Goal: Task Accomplishment & Management: Manage account settings

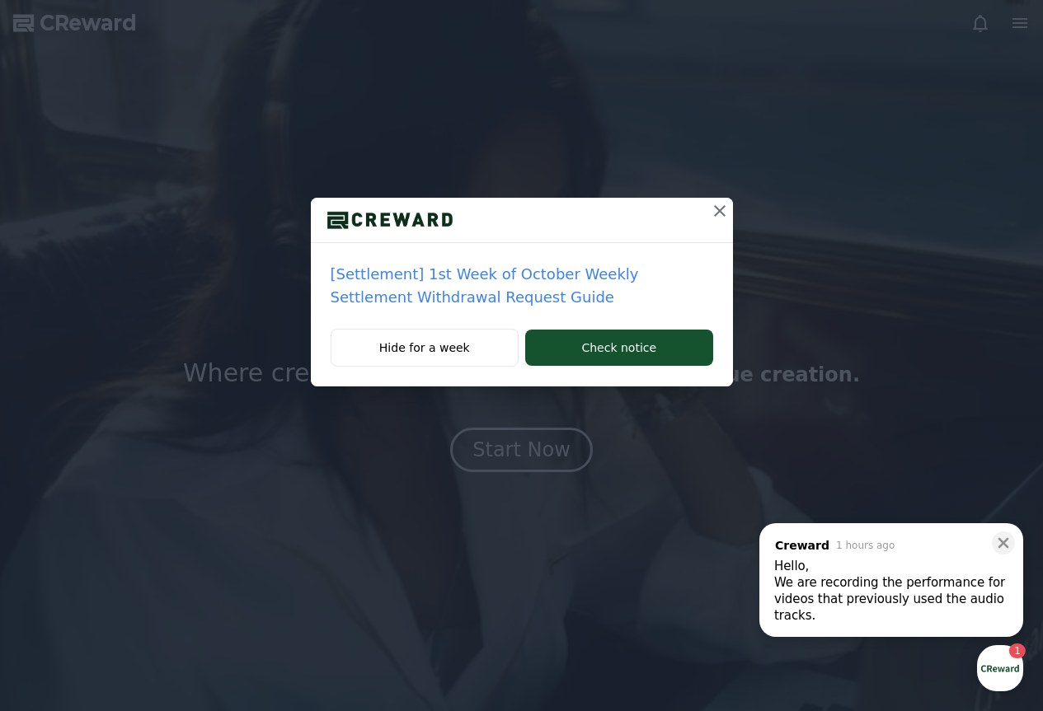
click at [721, 204] on icon at bounding box center [720, 211] width 20 height 20
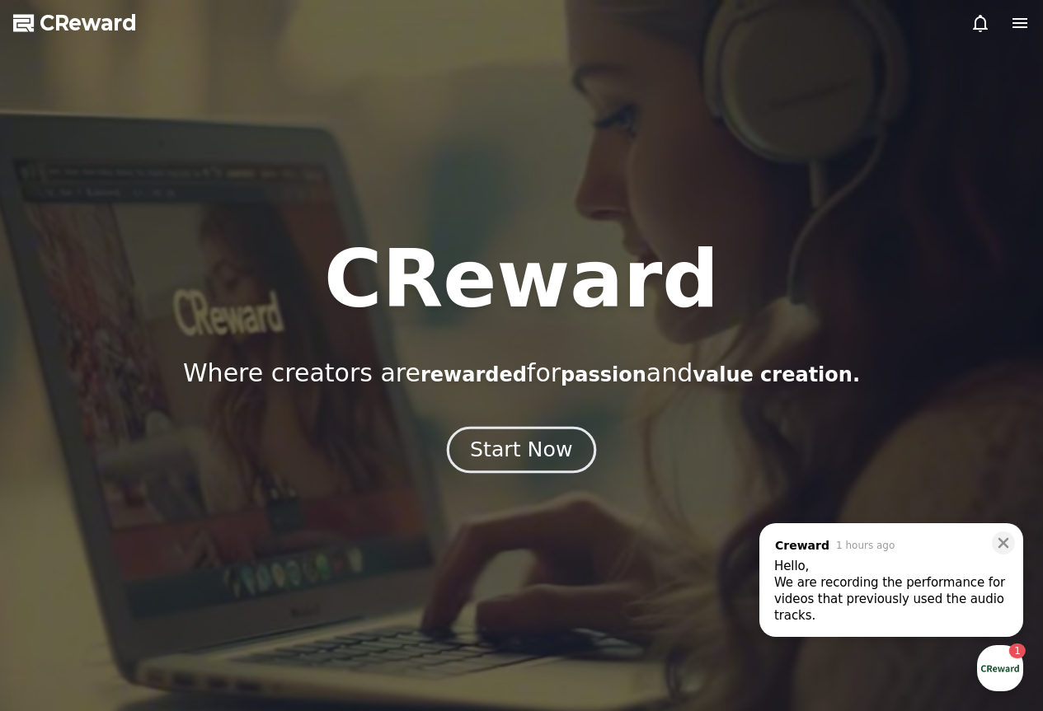
click at [522, 449] on div "Start Now" at bounding box center [521, 450] width 102 height 28
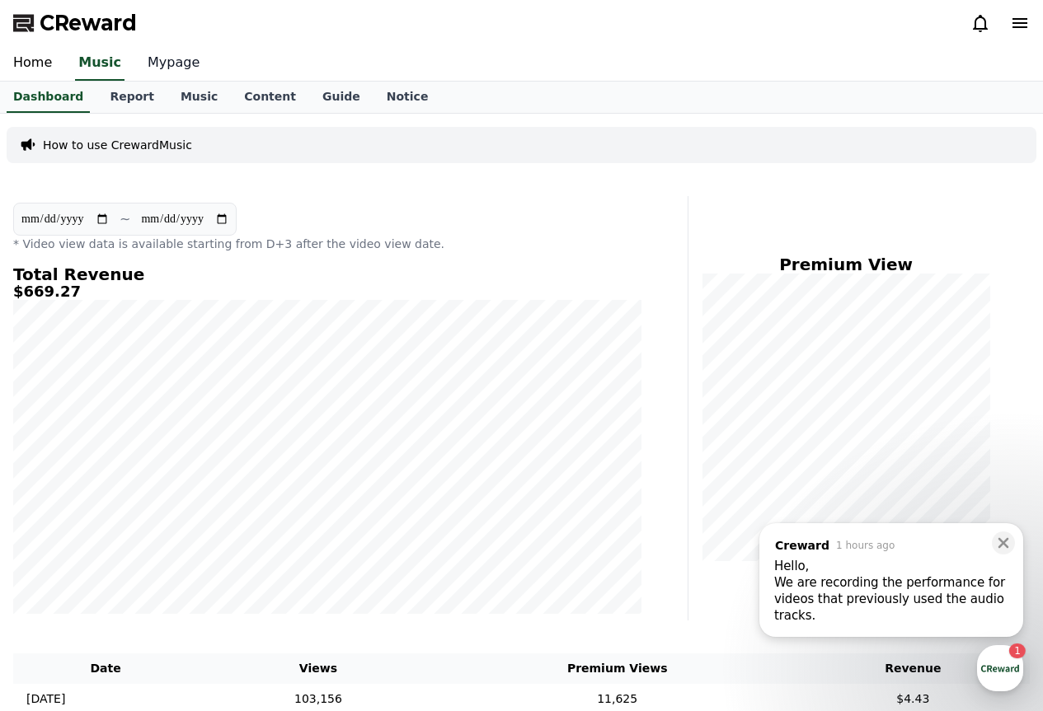
click at [148, 68] on link "Mypage" at bounding box center [173, 63] width 78 height 35
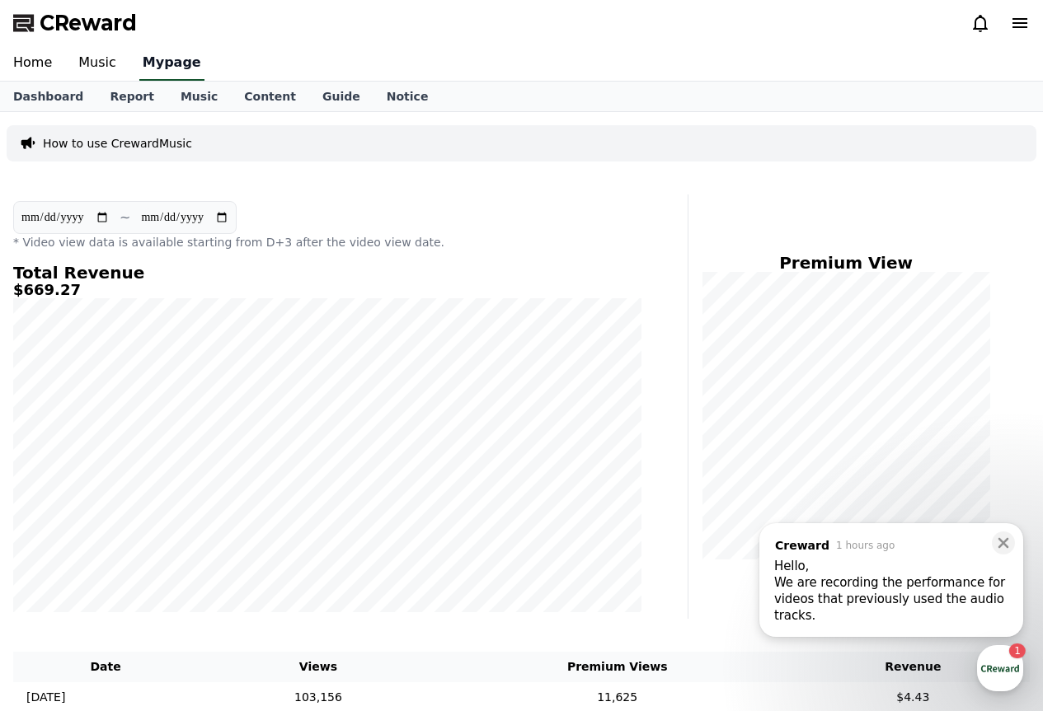
select select "**********"
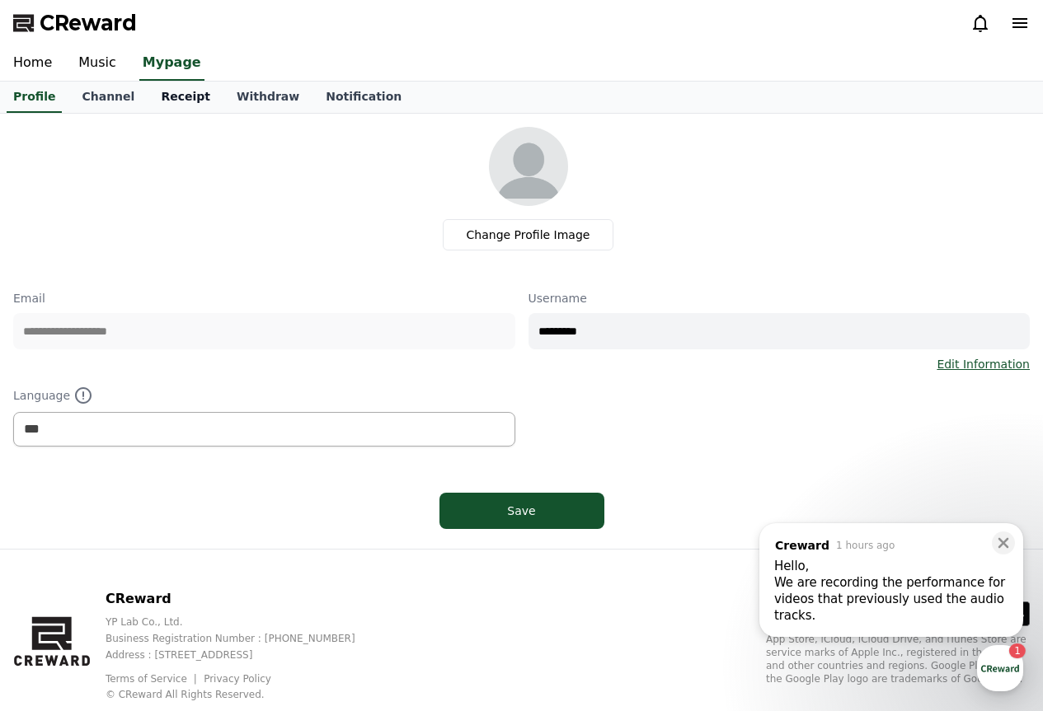
click at [165, 98] on link "Receipt" at bounding box center [186, 97] width 76 height 31
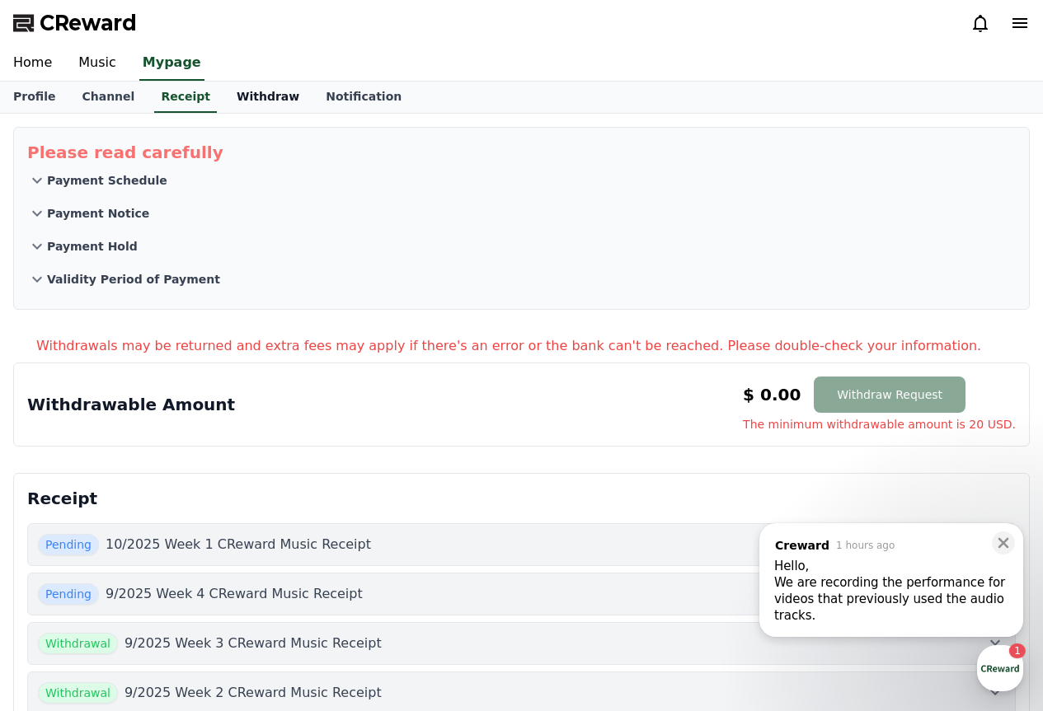
click at [223, 102] on link "Withdraw" at bounding box center [267, 97] width 89 height 31
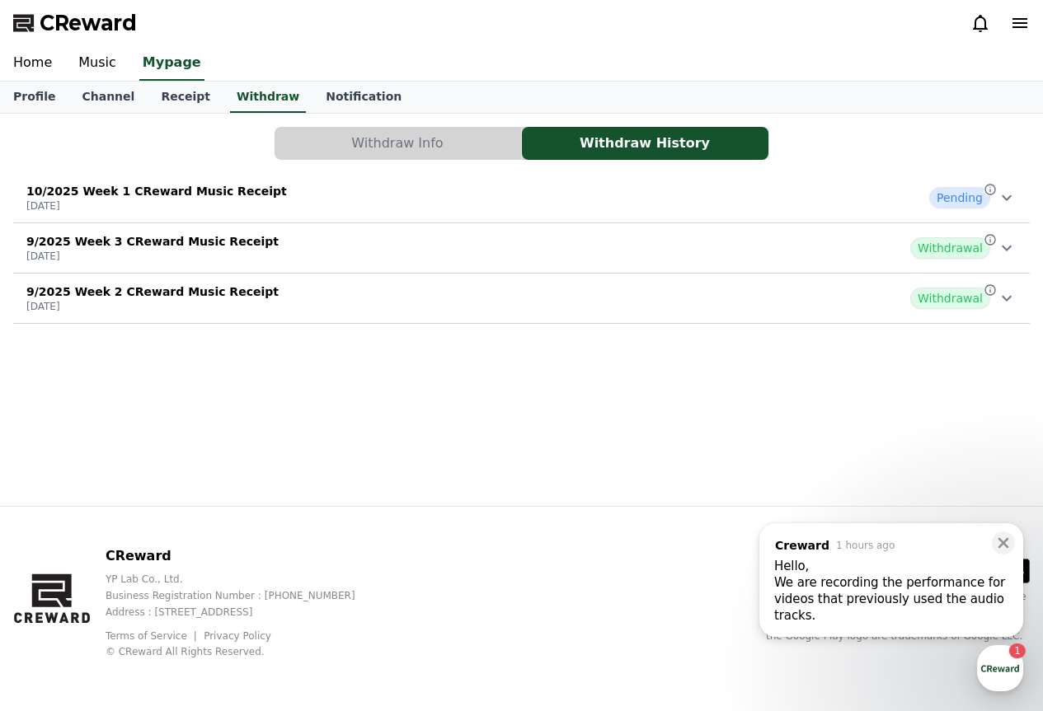
click at [737, 209] on div "10/2025 Week 1 CReward Music Receipt [DATE] Pending" at bounding box center [521, 197] width 1017 height 43
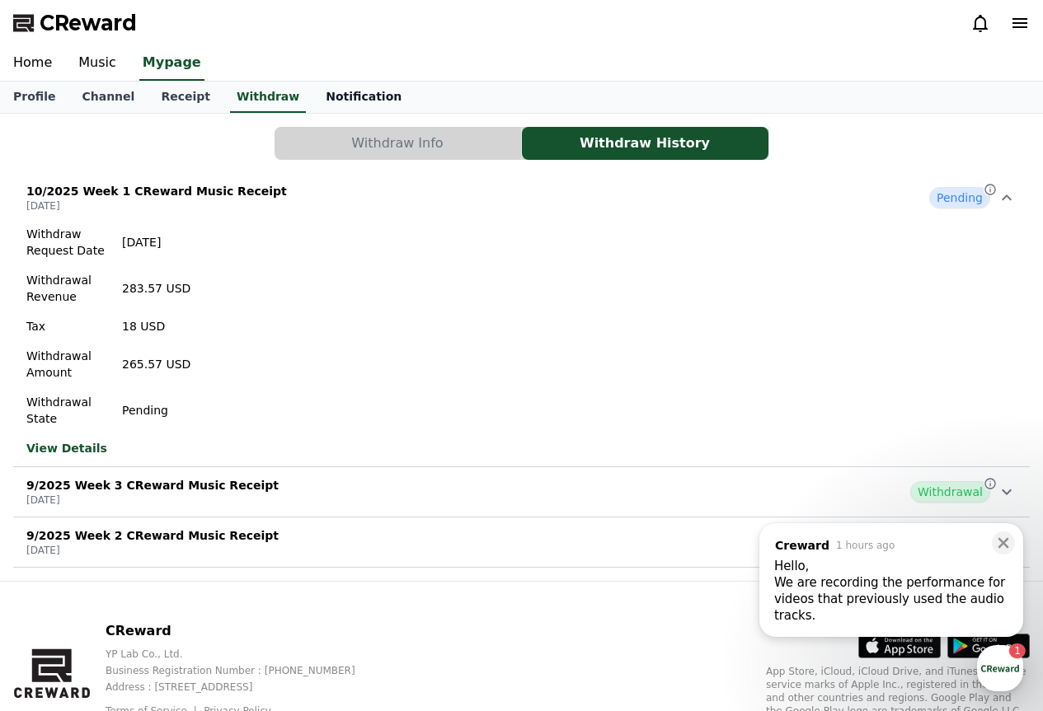
click at [347, 85] on link "Notification" at bounding box center [363, 97] width 102 height 31
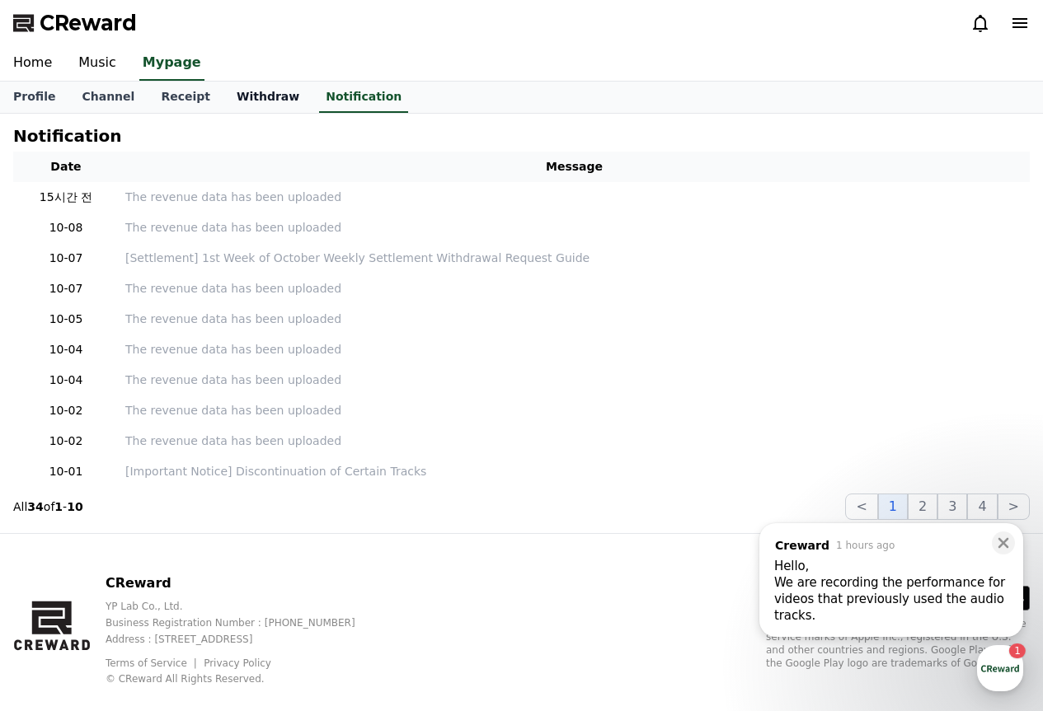
click at [229, 96] on link "Withdraw" at bounding box center [267, 97] width 89 height 31
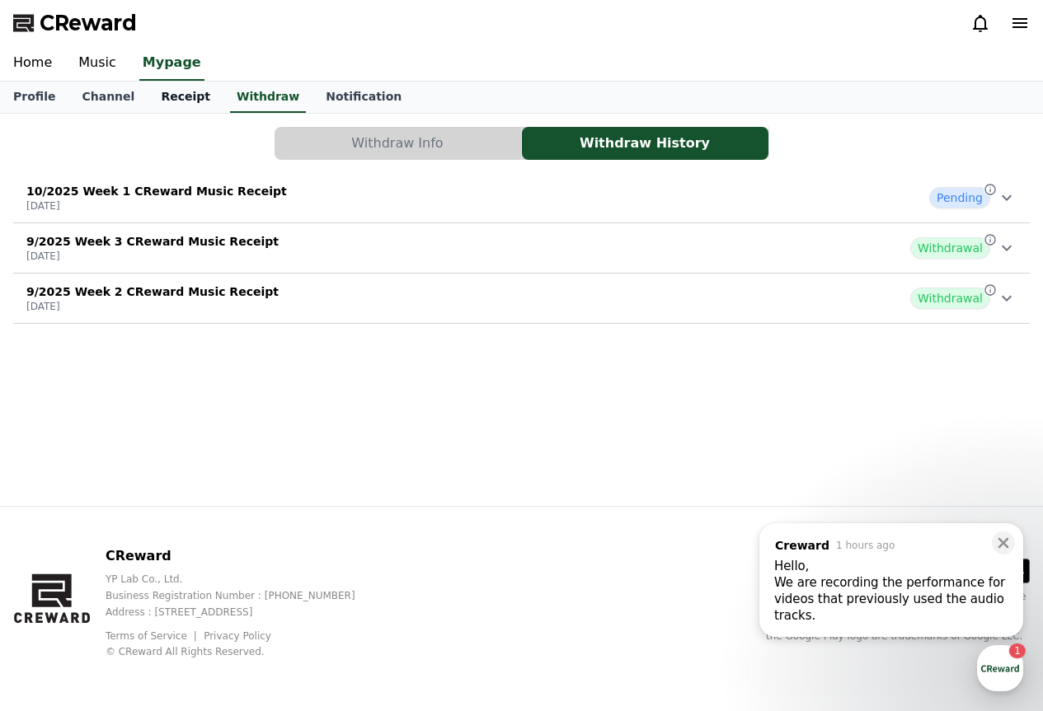
click at [148, 98] on link "Receipt" at bounding box center [186, 97] width 76 height 31
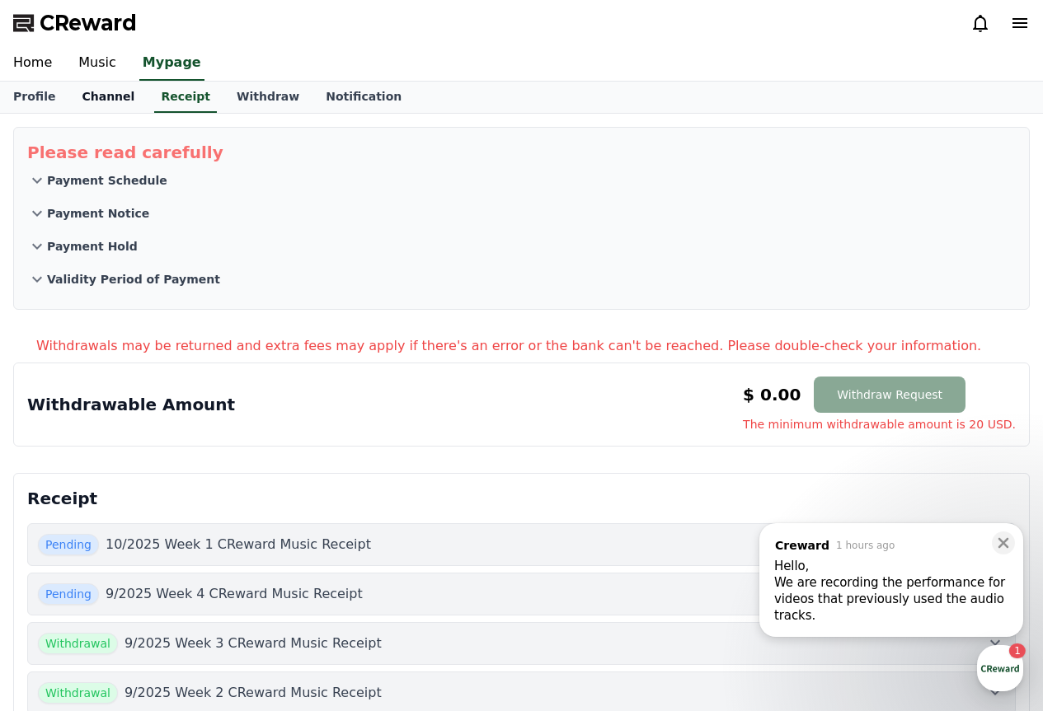
click at [120, 101] on link "Channel" at bounding box center [107, 97] width 79 height 31
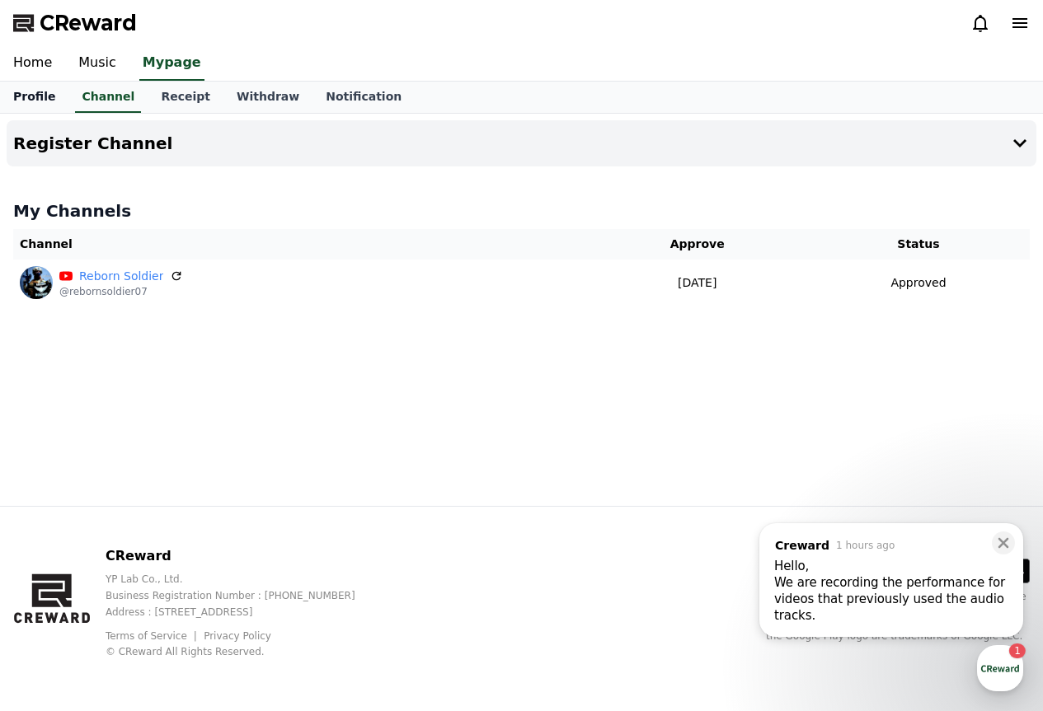
click at [27, 106] on link "Profile" at bounding box center [34, 97] width 68 height 31
select select "**********"
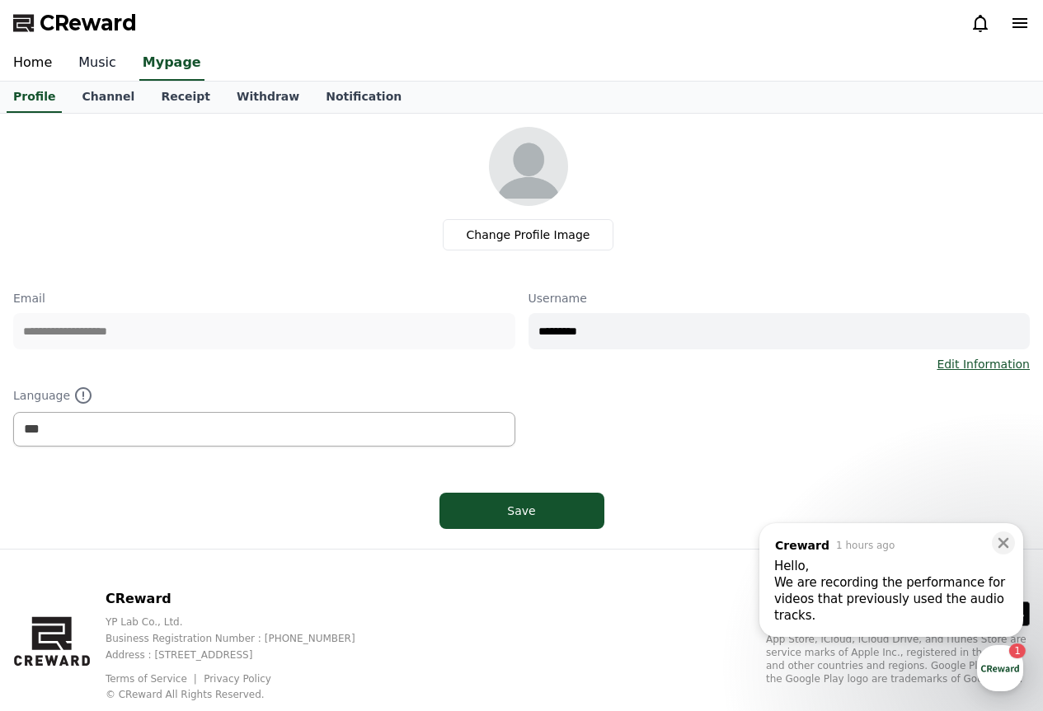
click at [77, 57] on link "Music" at bounding box center [97, 63] width 64 height 35
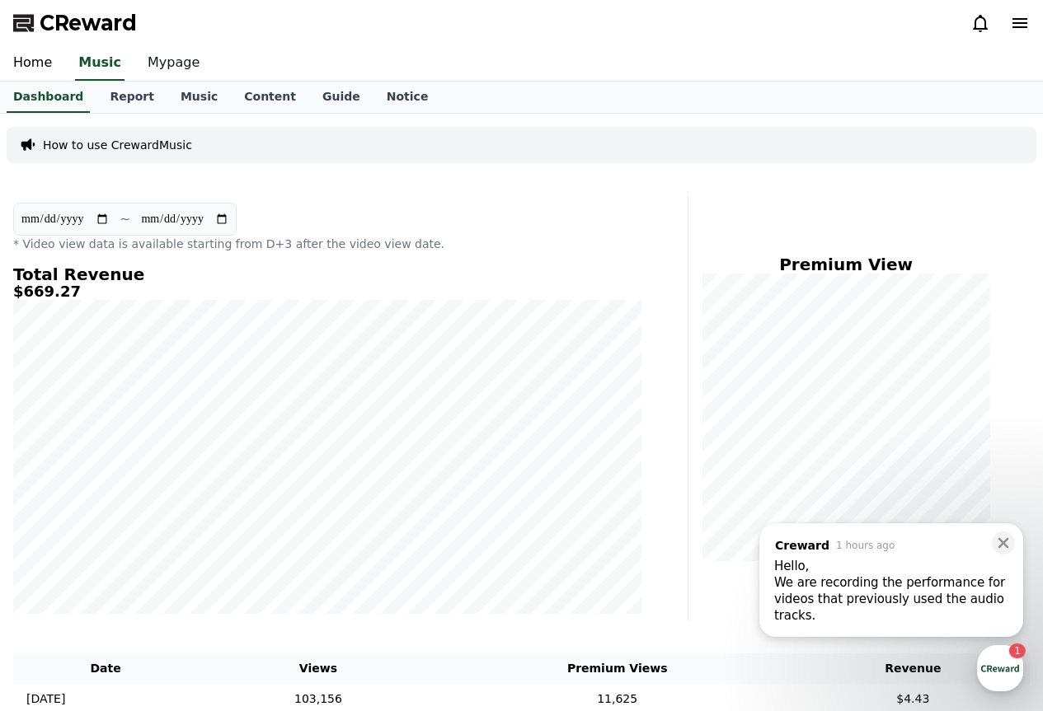
click at [148, 63] on link "Mypage" at bounding box center [173, 63] width 78 height 35
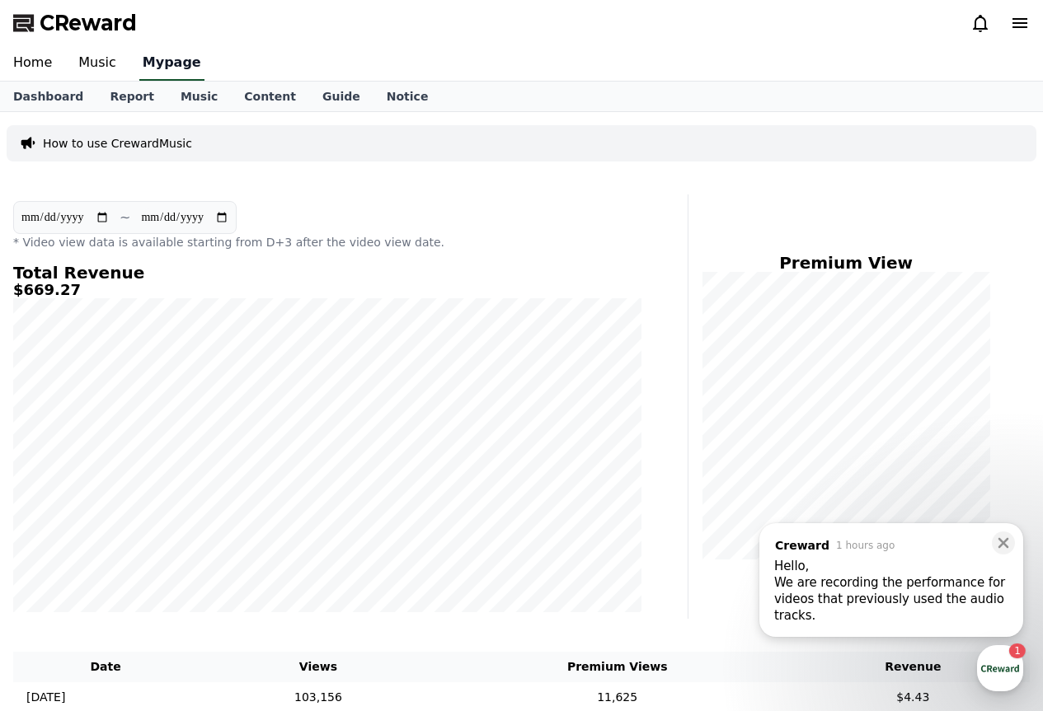
select select "**********"
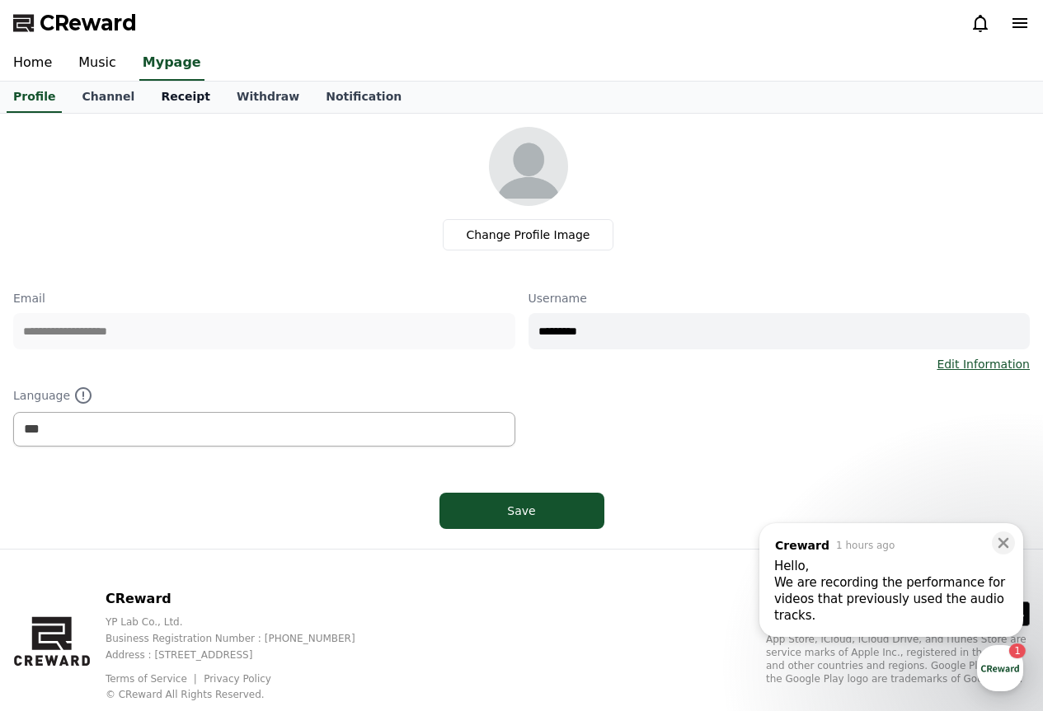
click at [148, 99] on link "Receipt" at bounding box center [186, 97] width 76 height 31
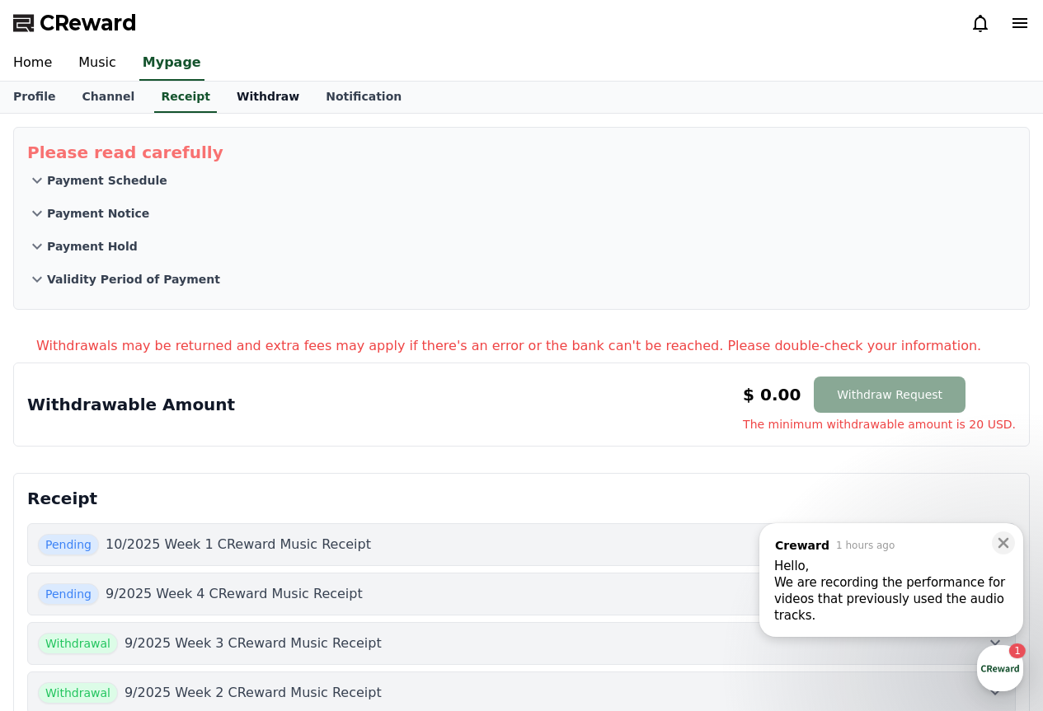
click at [256, 86] on link "Withdraw" at bounding box center [267, 97] width 89 height 31
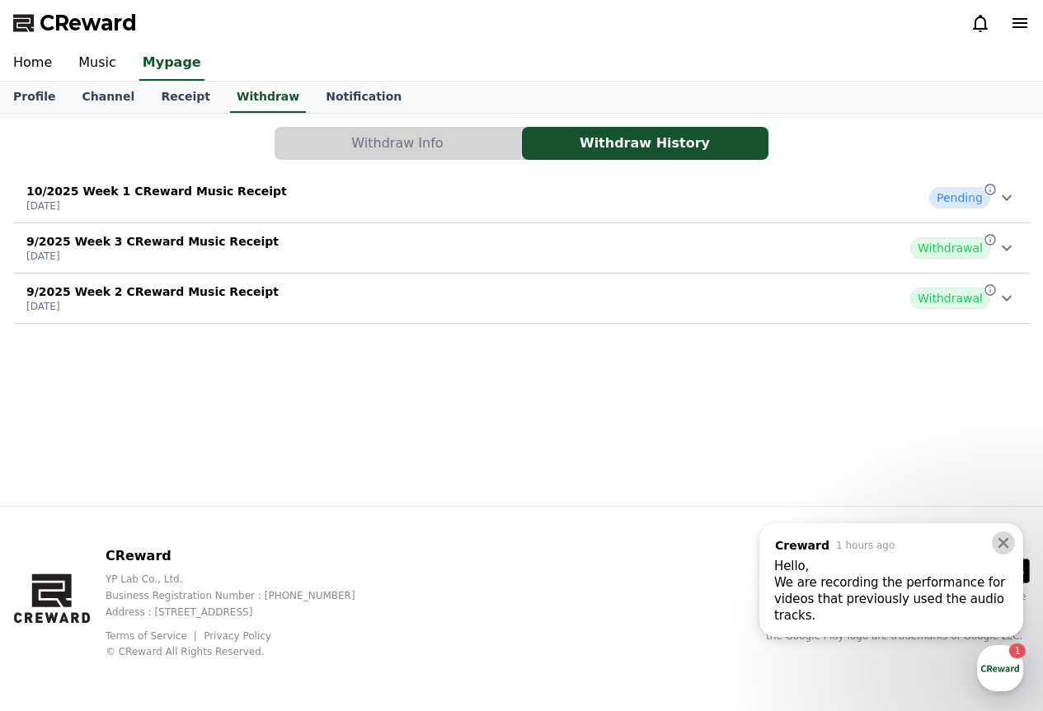
click at [1002, 547] on icon at bounding box center [1003, 543] width 16 height 16
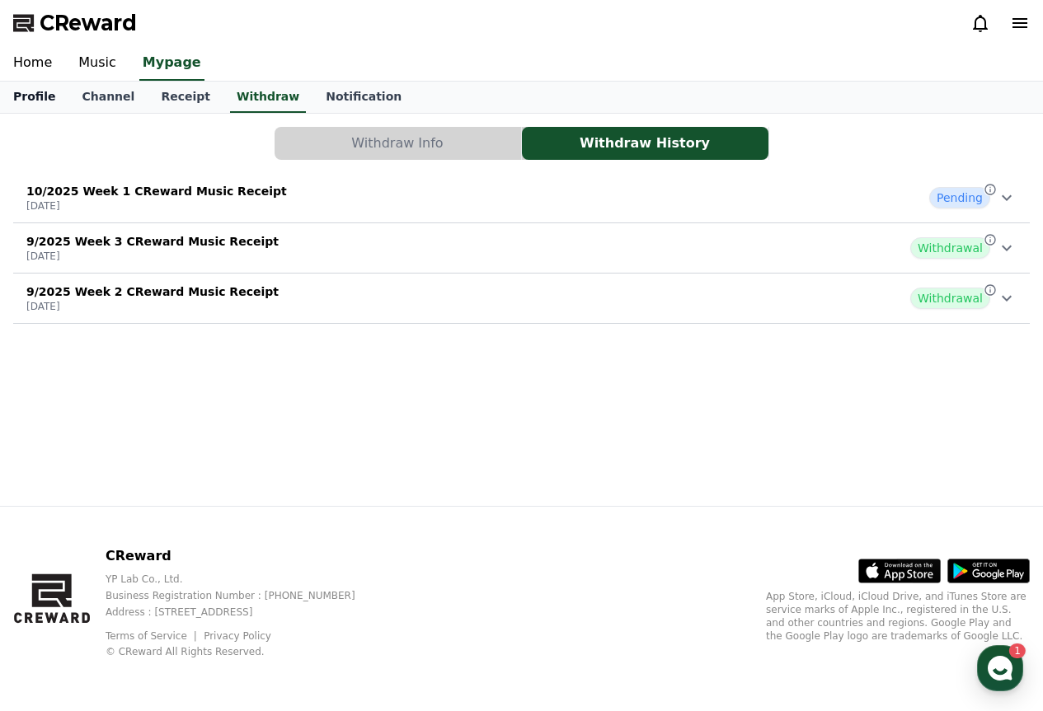
click at [33, 96] on link "Profile" at bounding box center [34, 97] width 68 height 31
select select "**********"
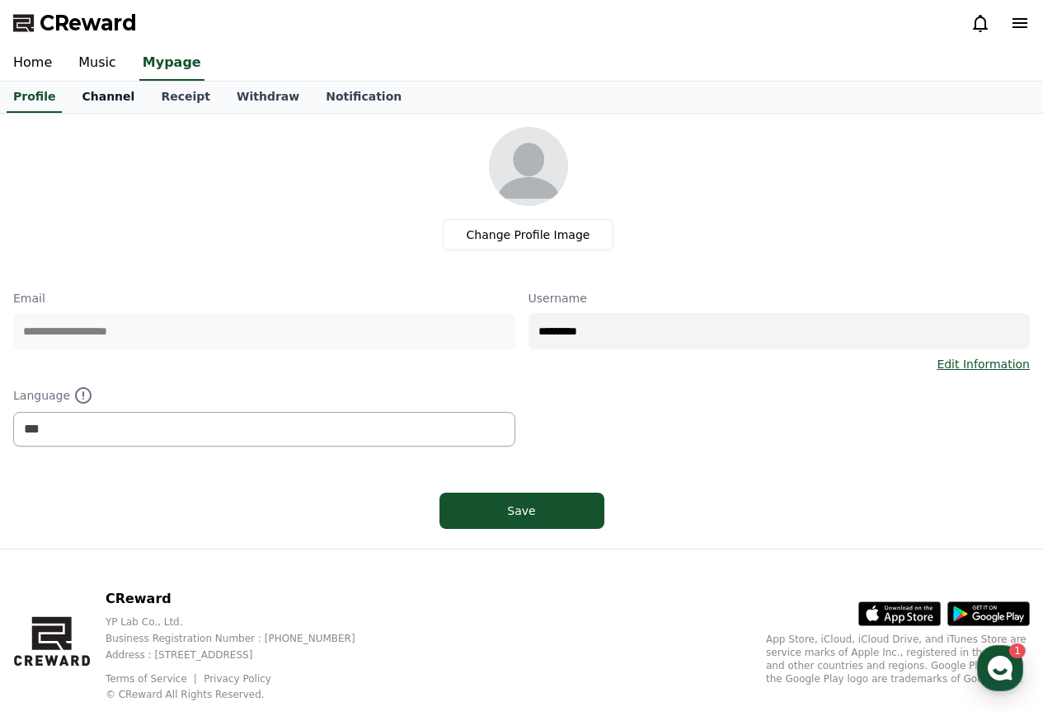
click at [74, 101] on link "Channel" at bounding box center [107, 97] width 79 height 31
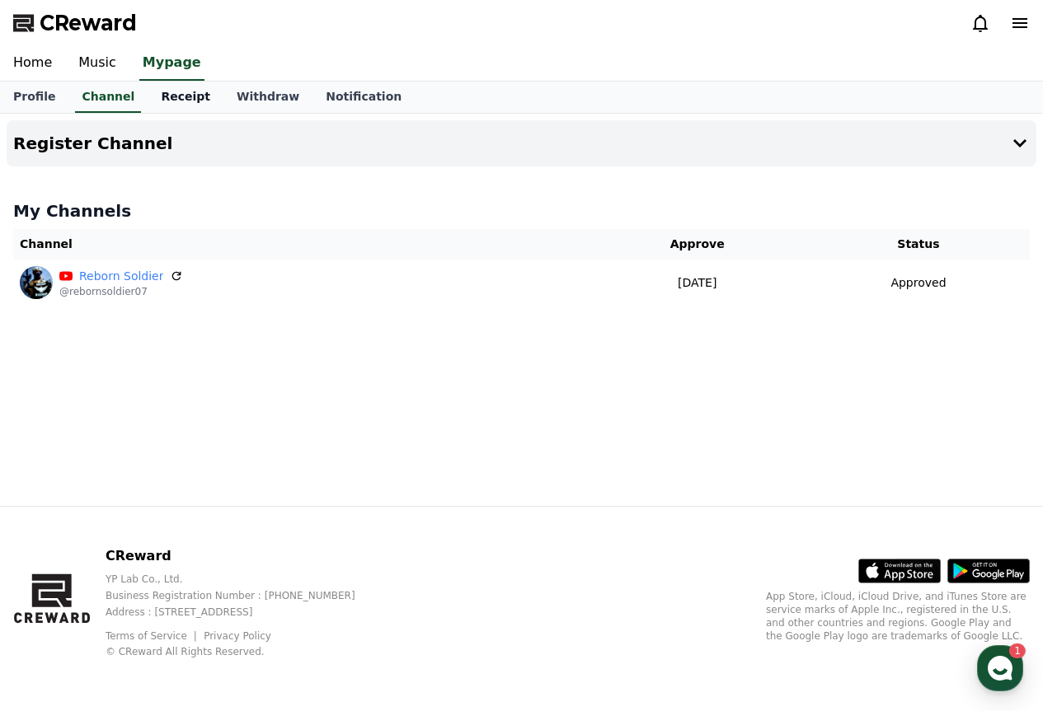
click at [169, 95] on link "Receipt" at bounding box center [186, 97] width 76 height 31
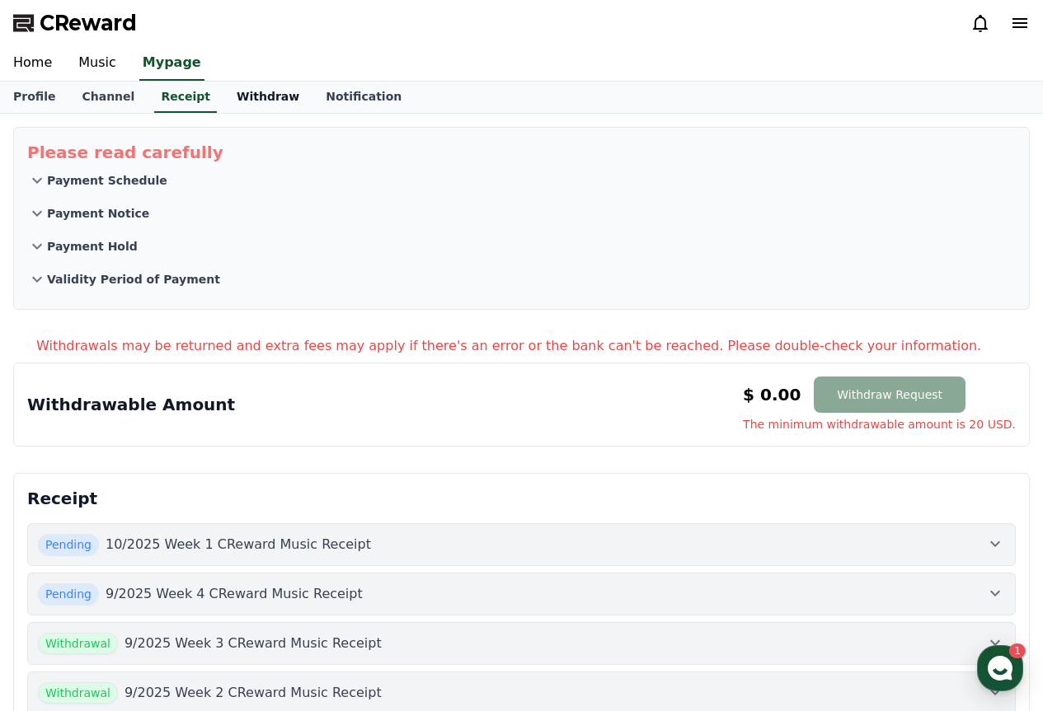
click at [266, 96] on link "Withdraw" at bounding box center [267, 97] width 89 height 31
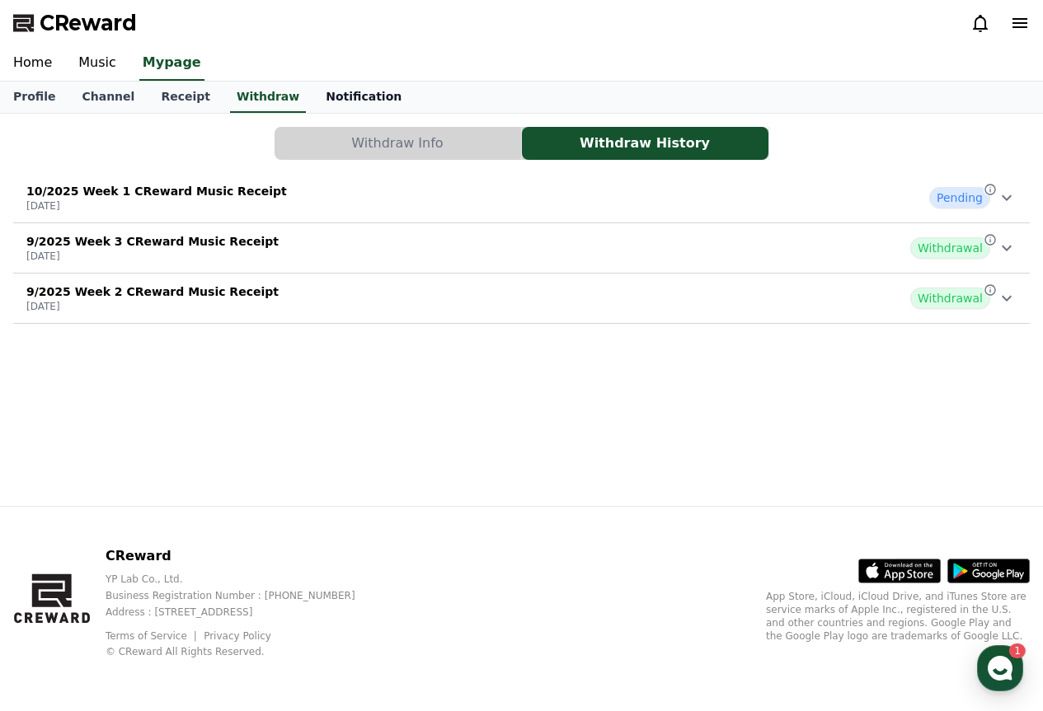
click at [350, 107] on link "Notification" at bounding box center [363, 97] width 102 height 31
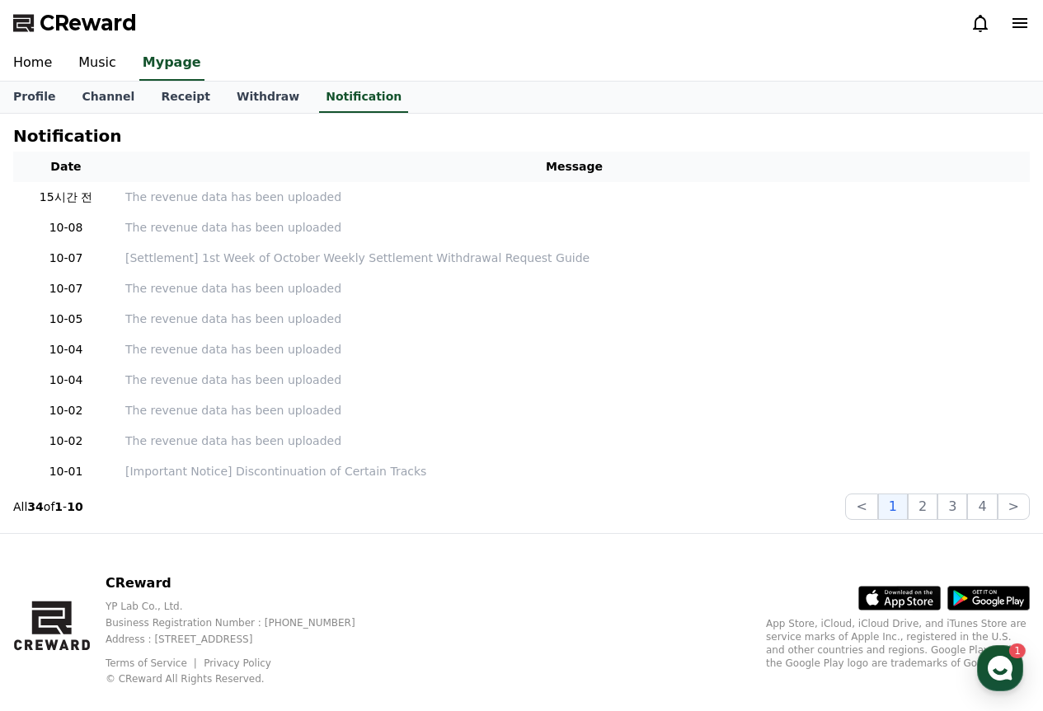
click at [580, 169] on th "Message" at bounding box center [574, 167] width 911 height 31
click at [33, 63] on link "Home" at bounding box center [32, 63] width 65 height 35
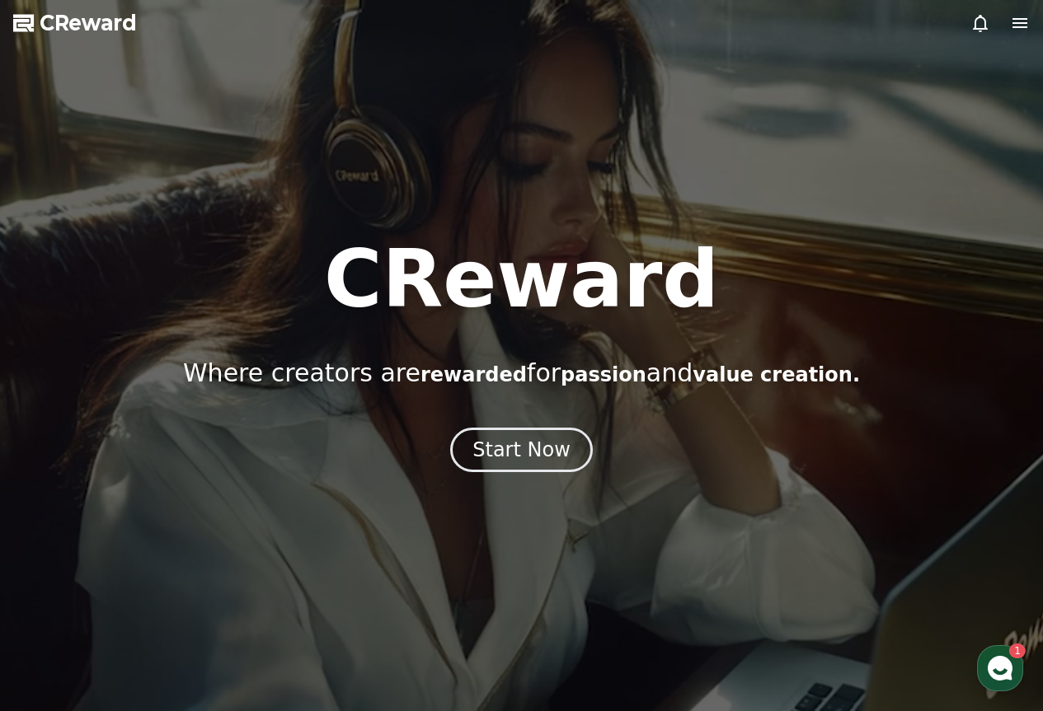
click at [994, 673] on icon "button" at bounding box center [1000, 669] width 30 height 30
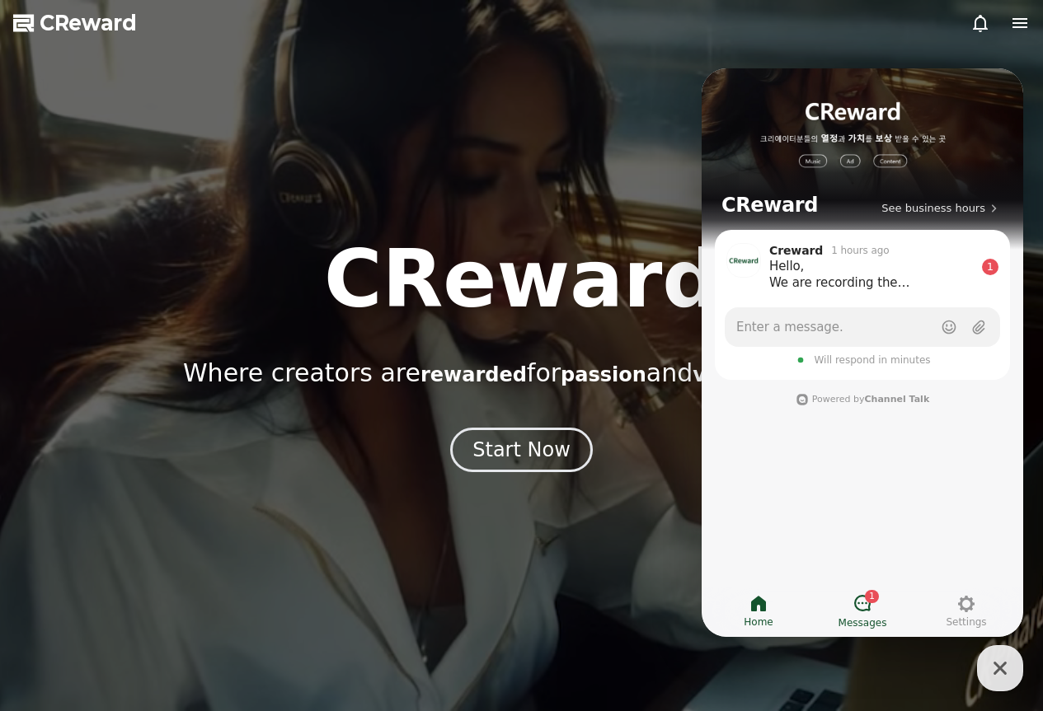
click at [861, 605] on icon at bounding box center [862, 604] width 20 height 20
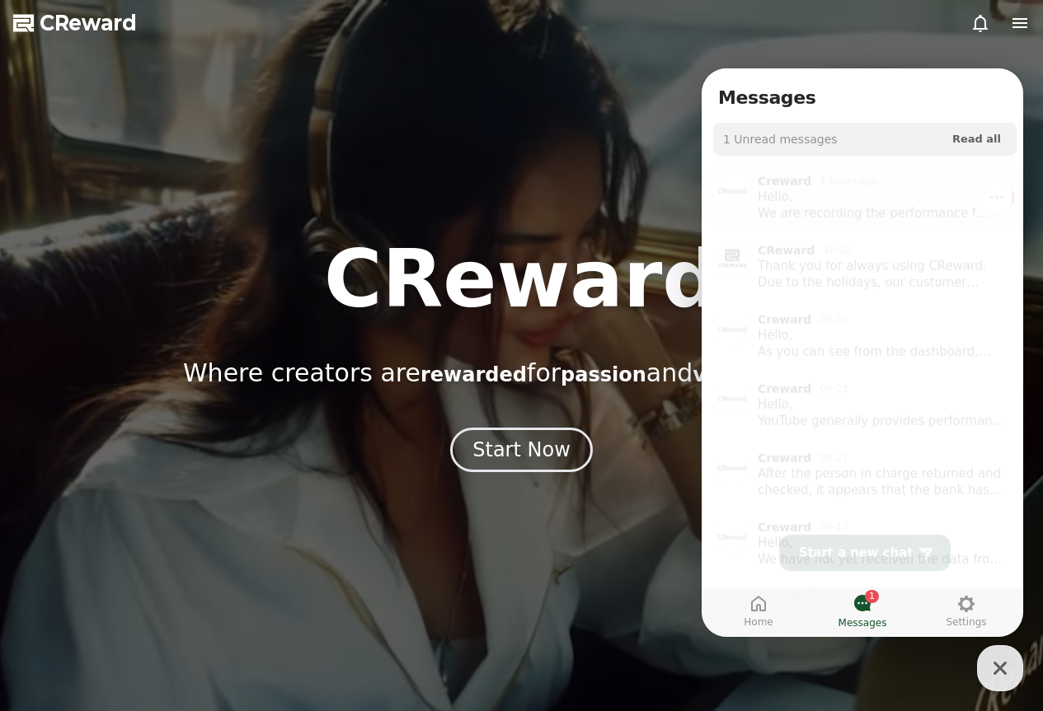
click at [913, 195] on div "Hello, We are recording the performance for videos that previously used the aud…" at bounding box center [875, 200] width 234 height 33
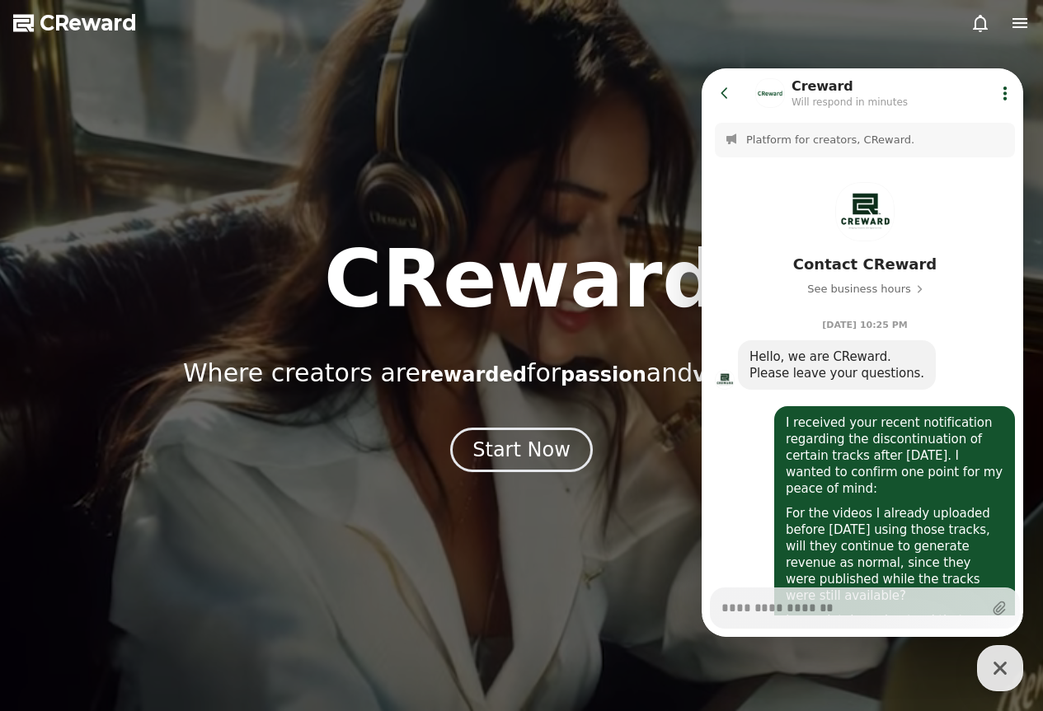
scroll to position [590, 0]
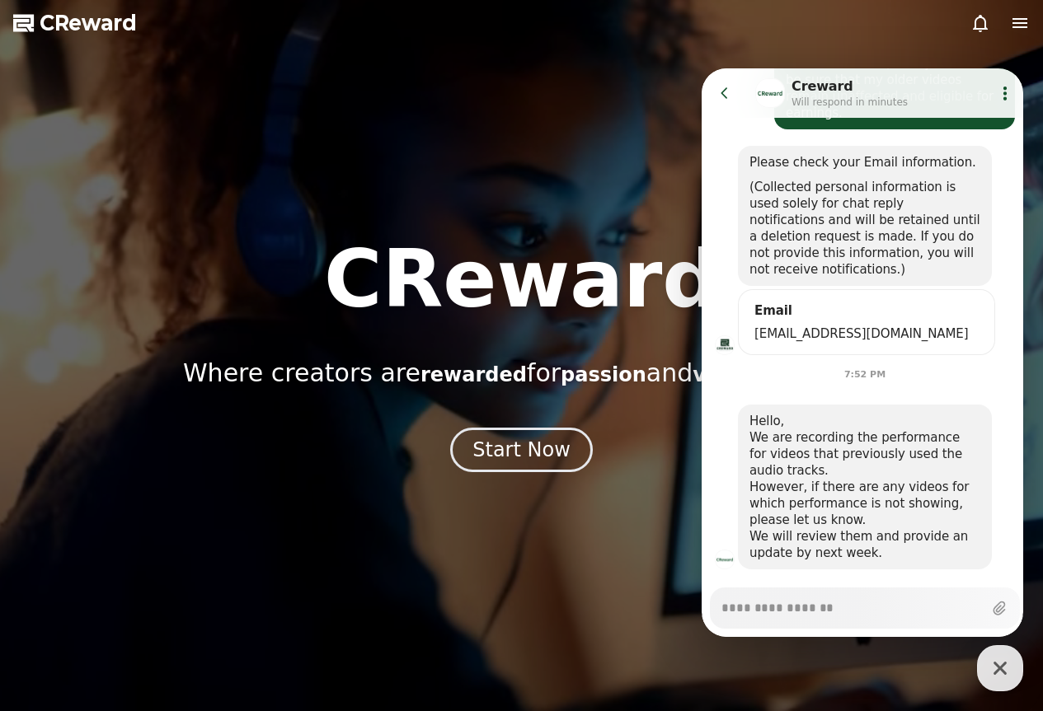
type textarea "*"
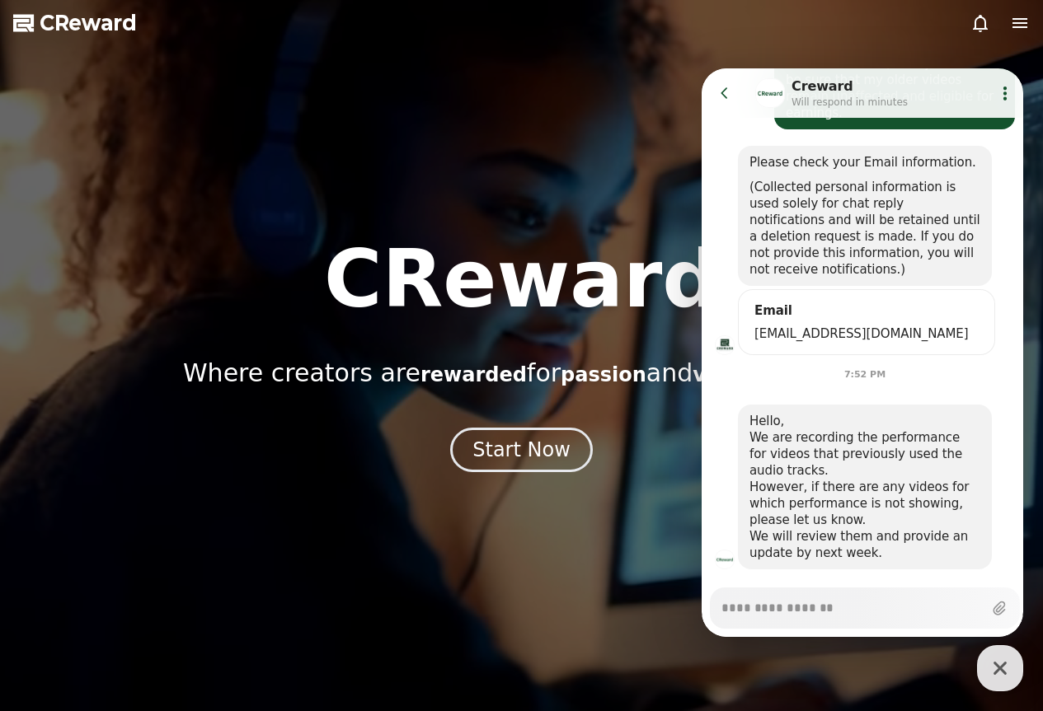
click at [720, 102] on button "Go to previous page" at bounding box center [732, 93] width 44 height 33
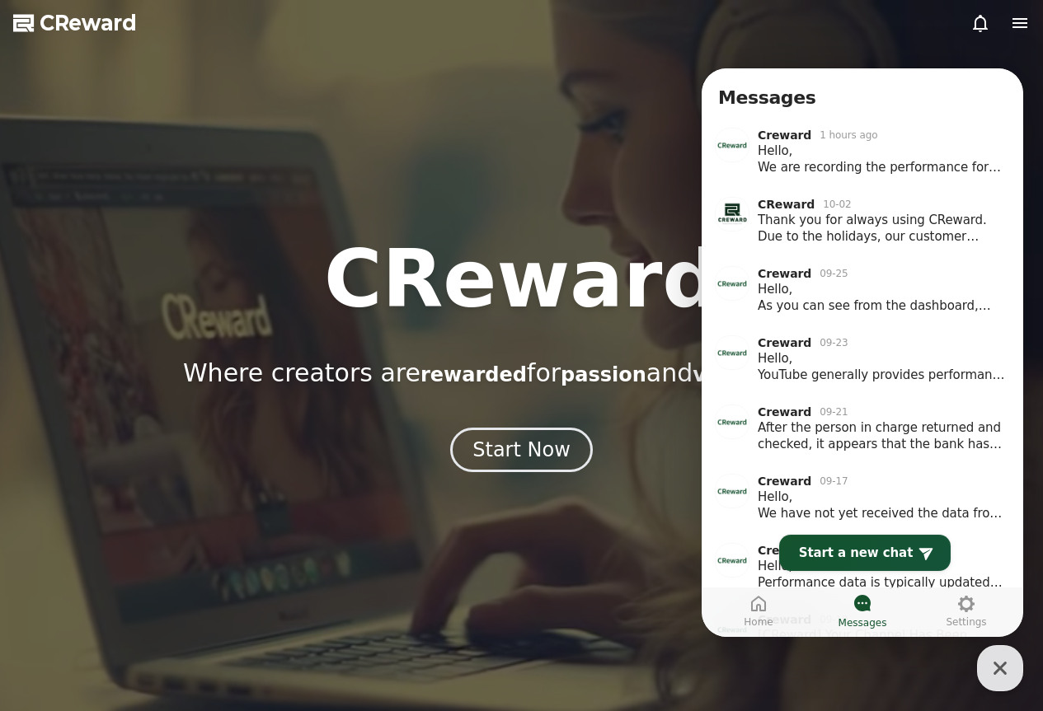
click at [534, 392] on div "CReward Where creators are rewarded for passion and value creation. Start Now" at bounding box center [521, 356] width 1043 height 232
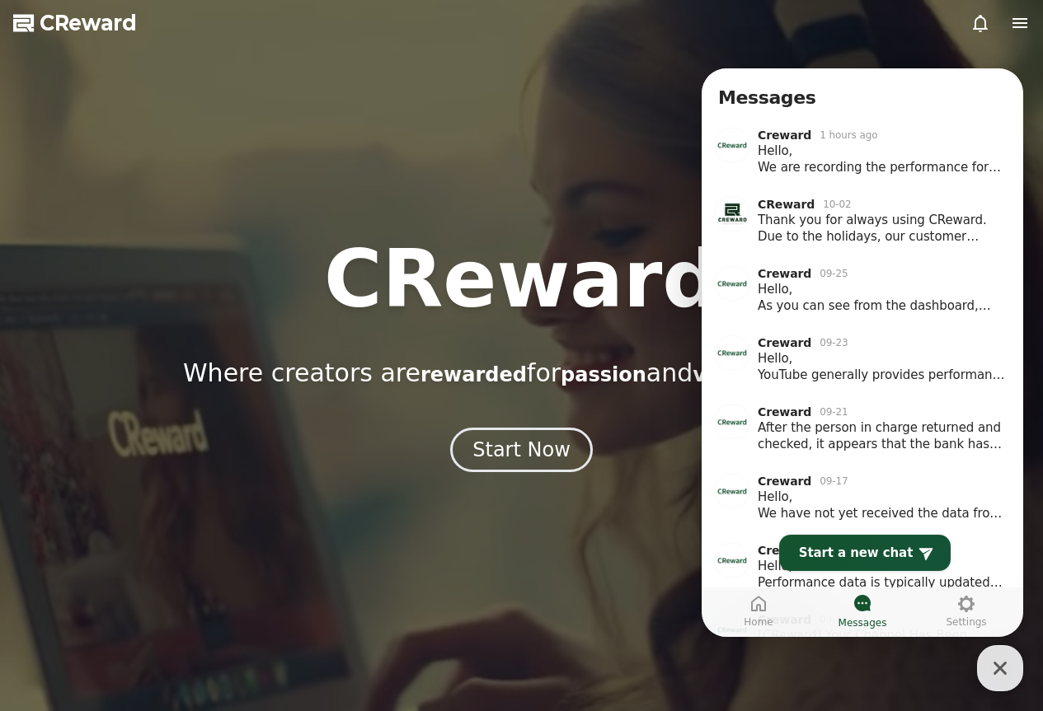
click at [1002, 658] on icon "button" at bounding box center [1000, 669] width 30 height 30
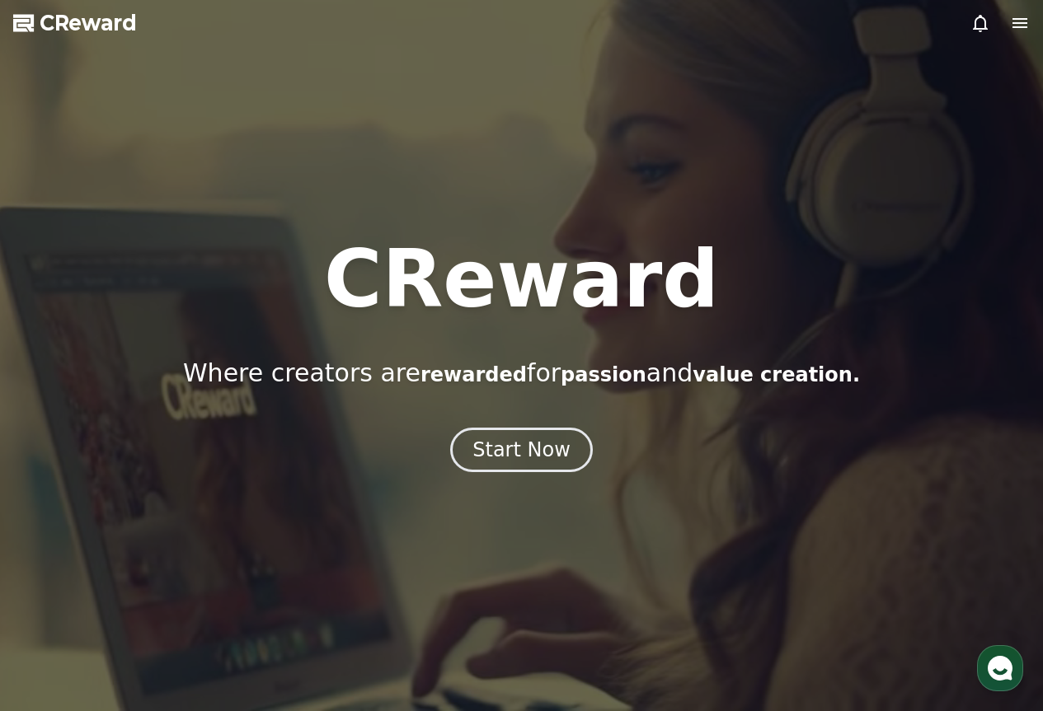
click at [970, 21] on icon at bounding box center [980, 23] width 20 height 20
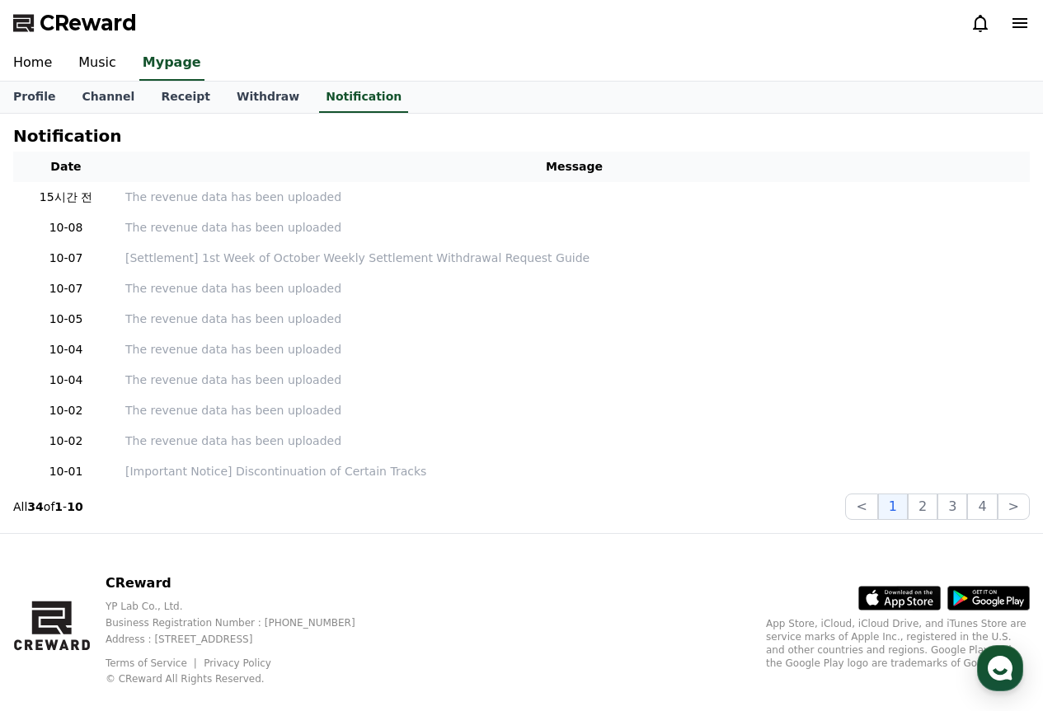
click at [580, 171] on th "Message" at bounding box center [574, 167] width 911 height 31
